Goal: Find specific page/section: Find specific page/section

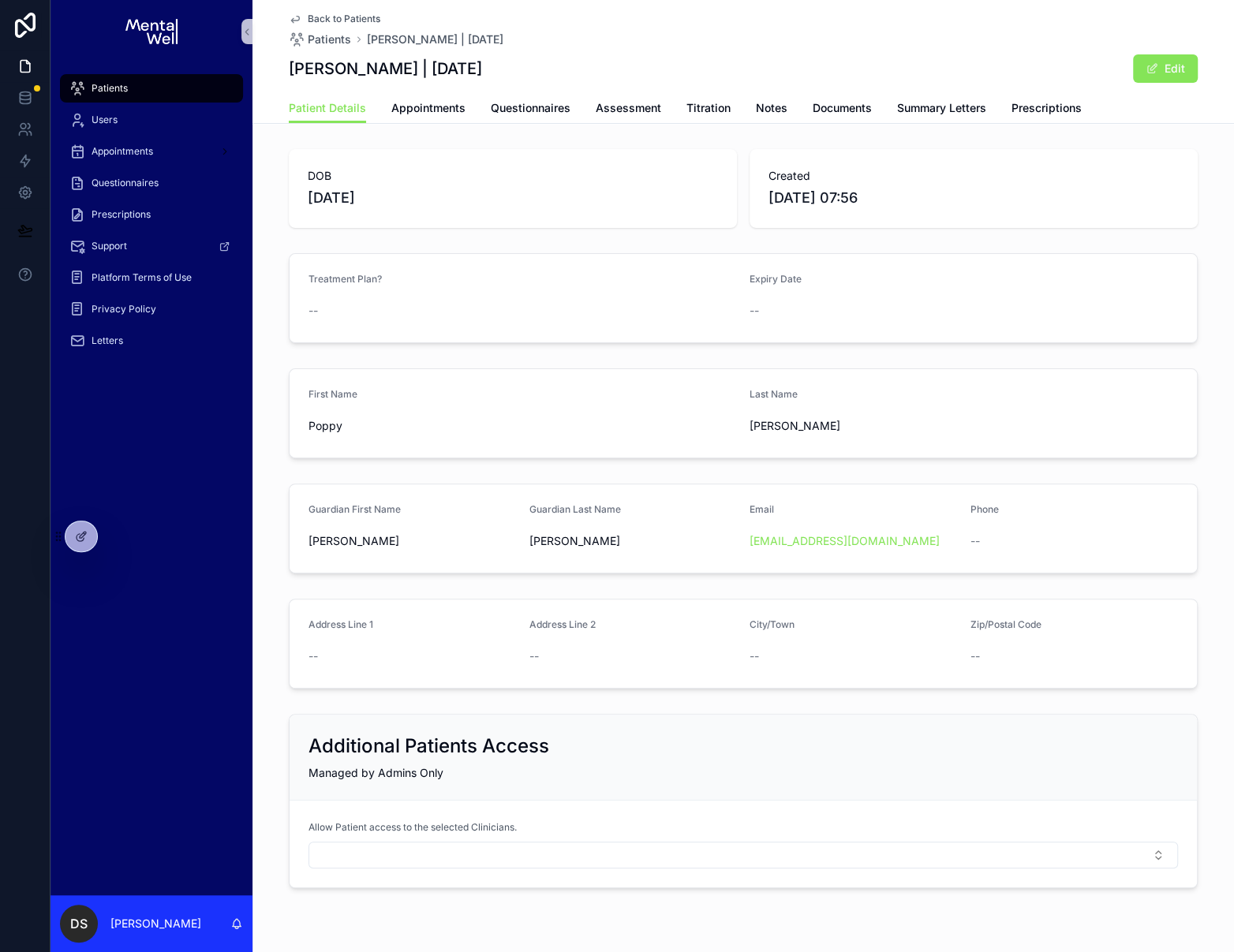
scroll to position [23, 0]
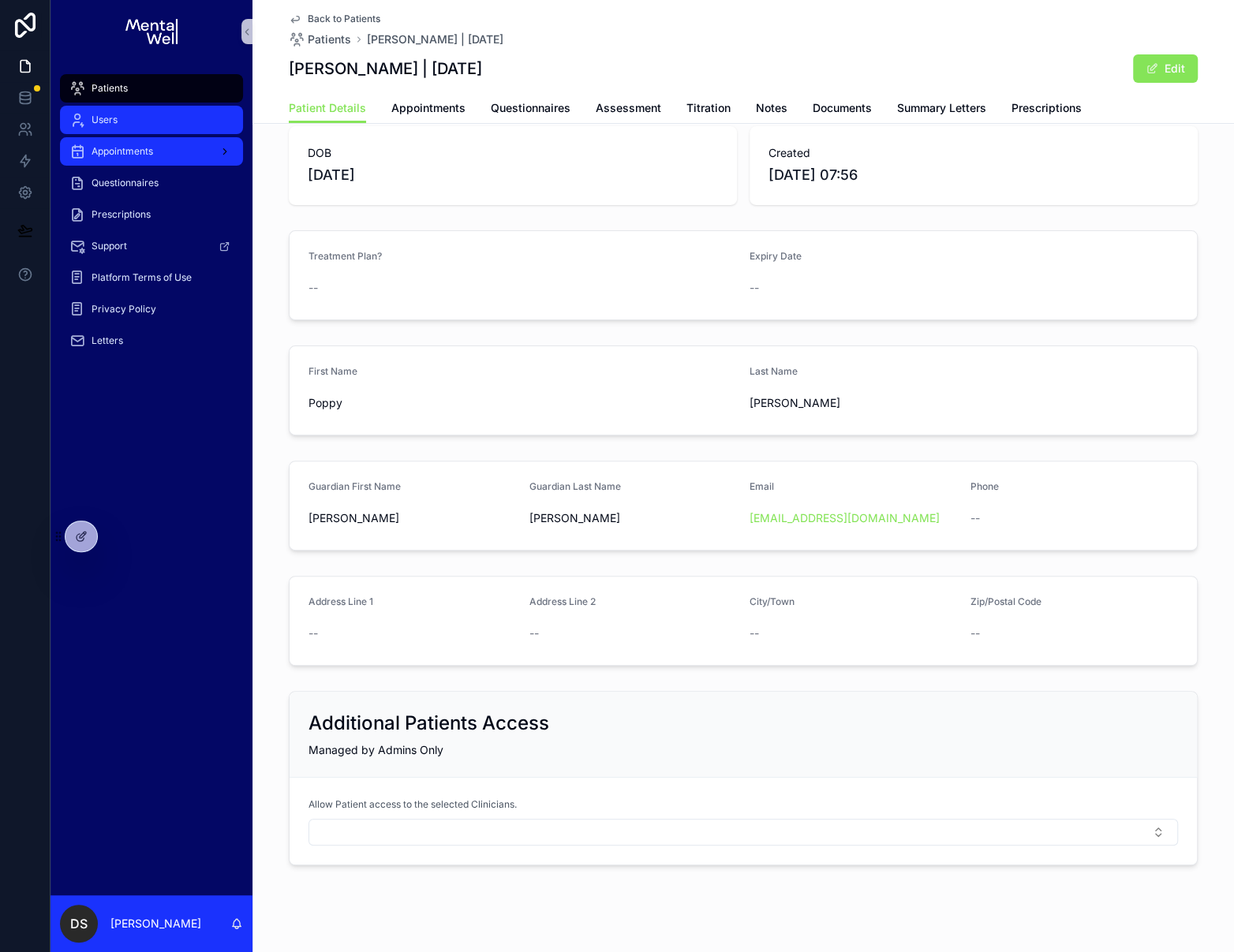
click at [99, 115] on span "Users" at bounding box center [104, 119] width 26 height 12
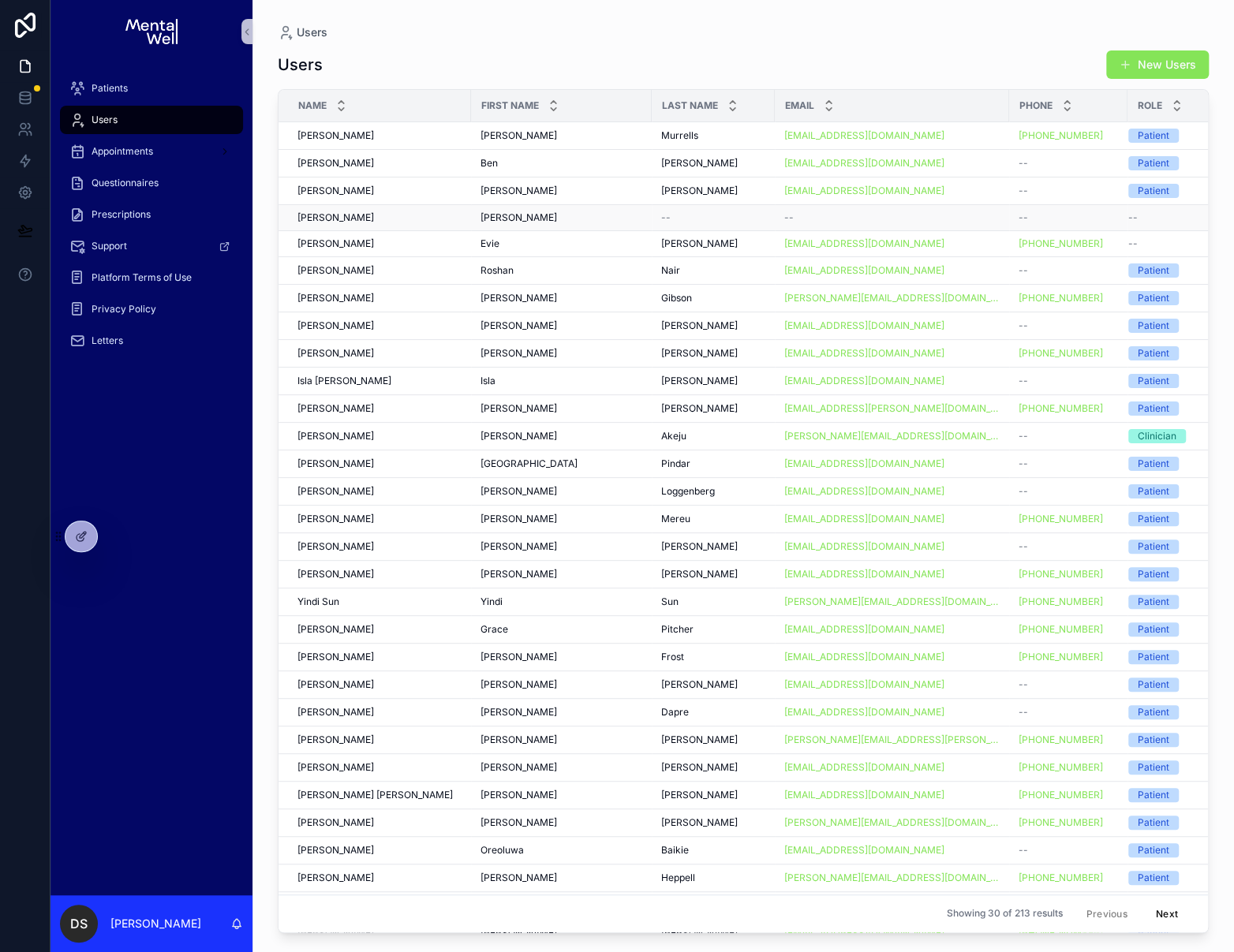
click at [434, 226] on td "[PERSON_NAME] [PERSON_NAME]" at bounding box center [374, 217] width 193 height 26
click at [434, 218] on div "[PERSON_NAME] [PERSON_NAME]" at bounding box center [379, 217] width 164 height 12
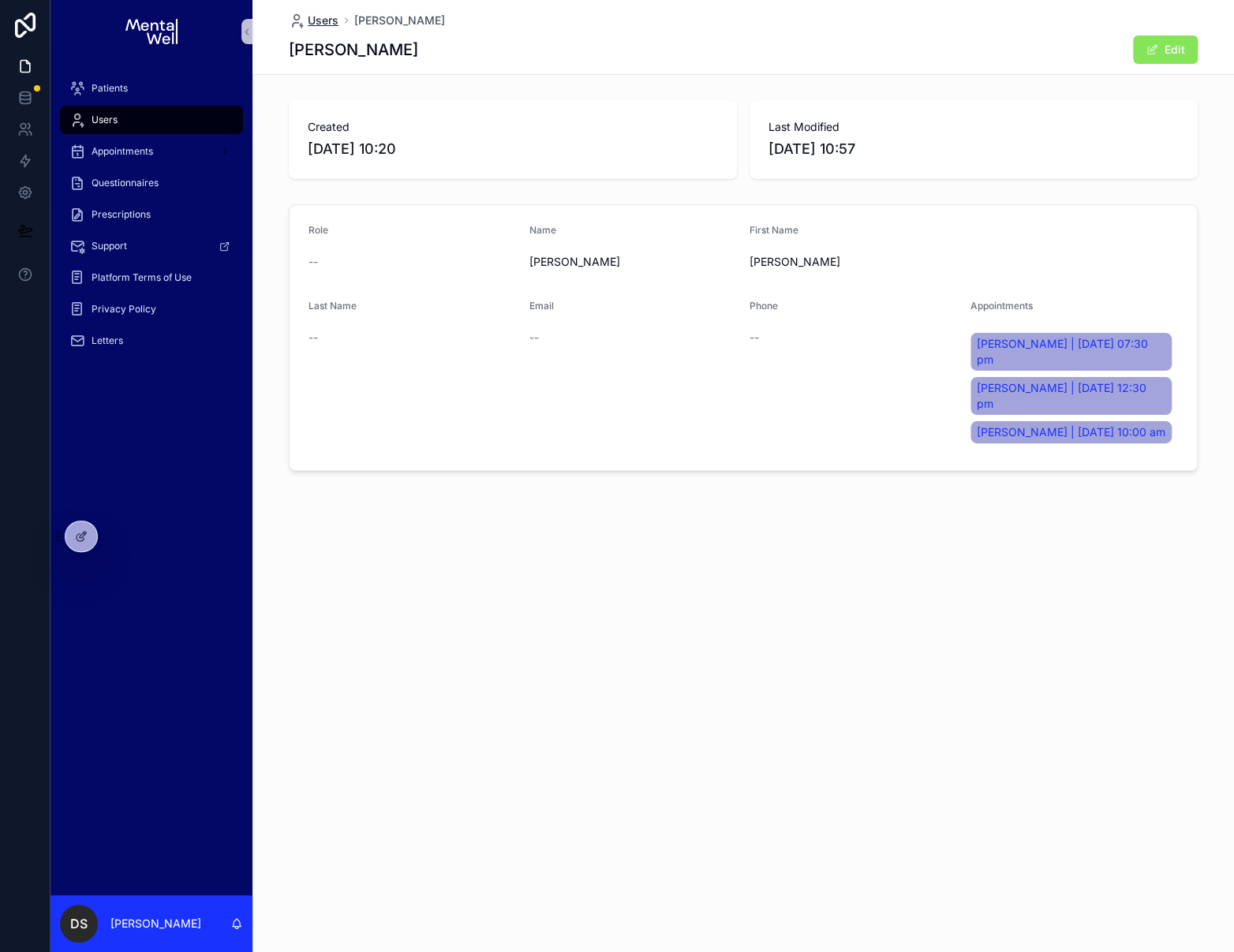
click at [324, 21] on span "Users" at bounding box center [322, 20] width 31 height 16
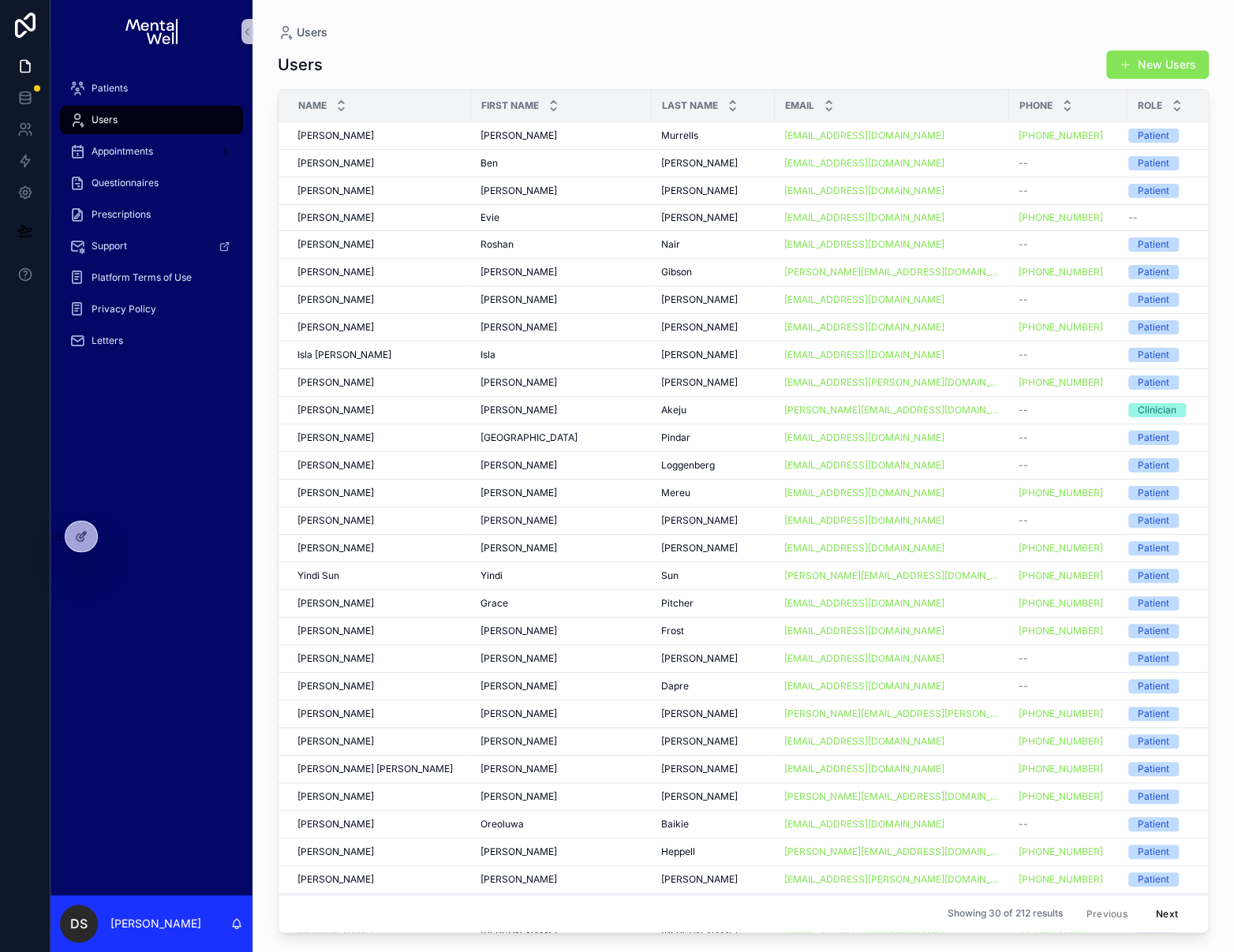
click at [200, 729] on div "Patients Users Appointments Questionnaires Prescriptions Support Platform Terms…" at bounding box center [151, 479] width 202 height 833
